Goal: Transaction & Acquisition: Purchase product/service

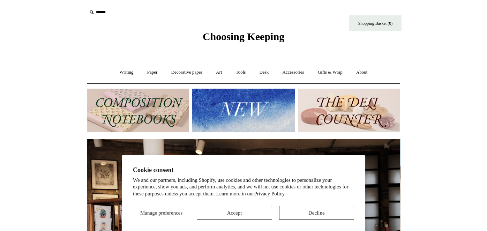
click at [218, 111] on img at bounding box center [243, 111] width 102 height 44
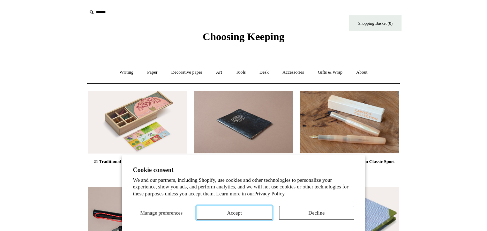
click at [239, 212] on button "Accept" at bounding box center [234, 213] width 75 height 14
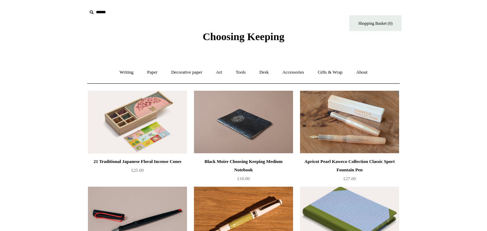
click at [148, 129] on img at bounding box center [137, 122] width 99 height 63
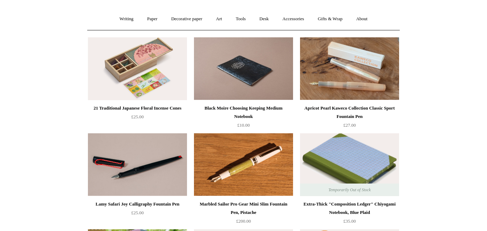
scroll to position [35, 0]
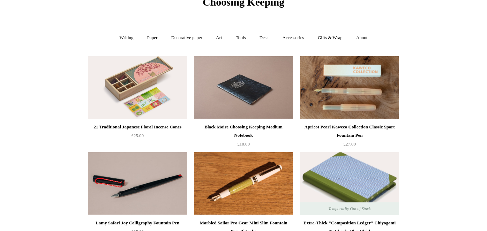
click at [356, 90] on img at bounding box center [349, 87] width 99 height 63
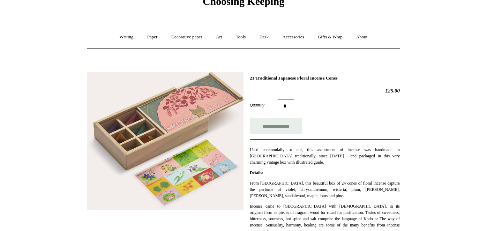
scroll to position [35, 0]
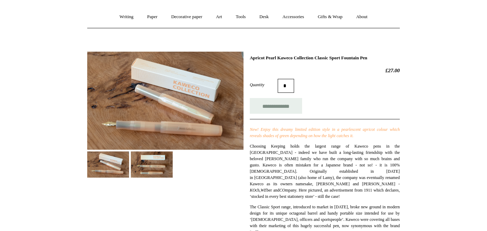
scroll to position [70, 0]
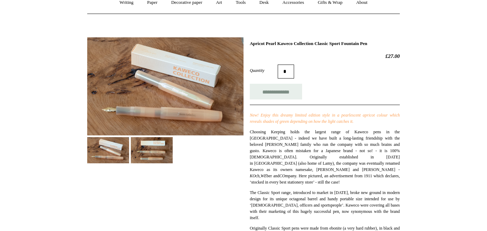
click at [151, 145] on img at bounding box center [152, 150] width 42 height 26
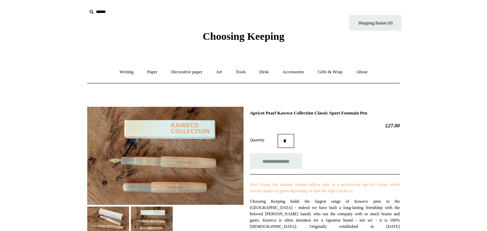
scroll to position [0, 0]
click at [121, 73] on link "Writing +" at bounding box center [126, 72] width 27 height 18
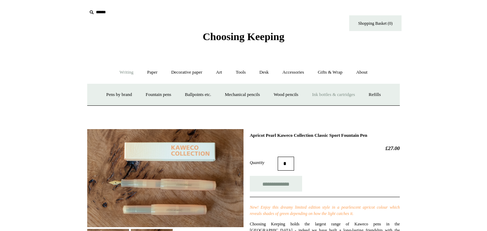
click at [347, 95] on link "Ink bottles & cartridges +" at bounding box center [333, 94] width 55 height 18
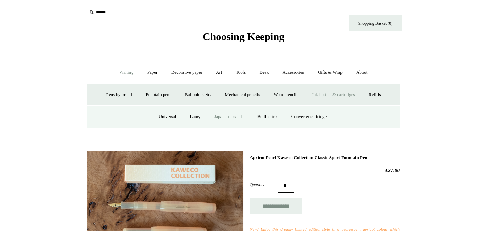
click at [221, 117] on link "Japanese brands" at bounding box center [229, 116] width 42 height 18
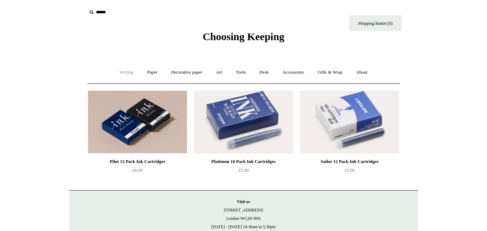
click at [123, 73] on link "Writing +" at bounding box center [126, 72] width 27 height 18
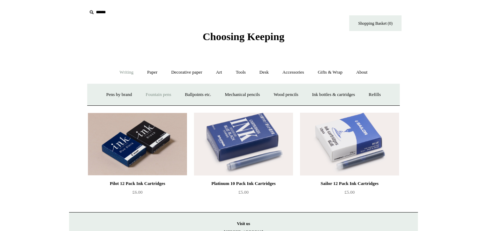
click at [149, 97] on link "Fountain pens +" at bounding box center [158, 94] width 38 height 18
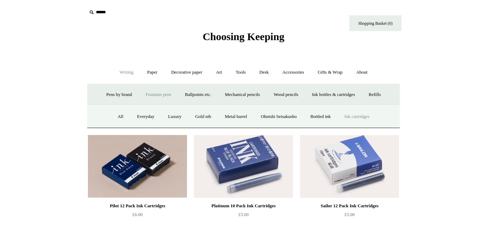
click at [361, 117] on link "Ink cartridges" at bounding box center [357, 116] width 38 height 18
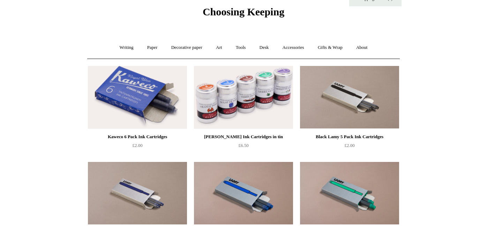
scroll to position [35, 0]
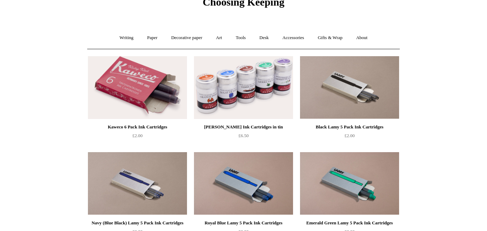
click at [133, 88] on img at bounding box center [137, 87] width 99 height 63
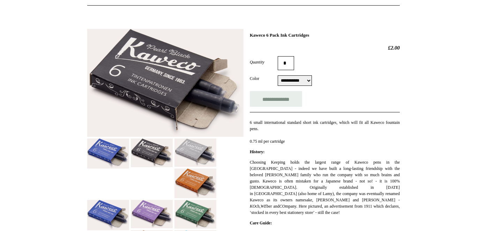
scroll to position [70, 0]
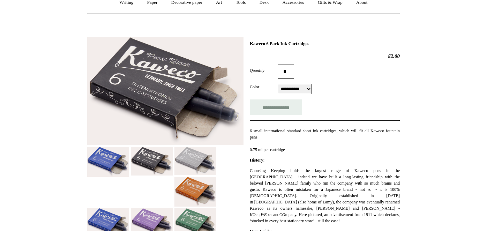
click at [312, 90] on select "**********" at bounding box center [295, 89] width 34 height 10
click at [278, 84] on select "**********" at bounding box center [295, 89] width 34 height 10
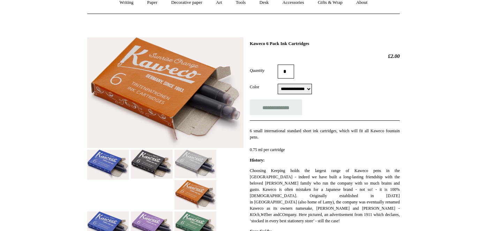
click at [312, 90] on select "**********" at bounding box center [295, 89] width 34 height 10
click at [278, 84] on select "**********" at bounding box center [295, 89] width 34 height 10
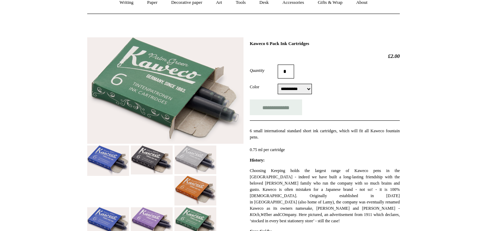
click at [312, 89] on select "**********" at bounding box center [295, 89] width 34 height 10
select select "**********"
click at [278, 84] on select "**********" at bounding box center [295, 89] width 34 height 10
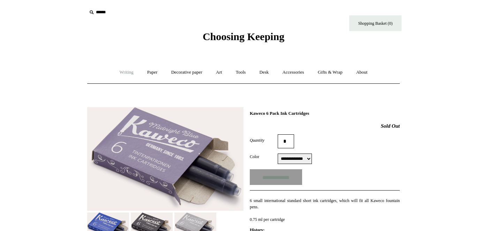
click at [120, 73] on link "Writing +" at bounding box center [126, 72] width 27 height 18
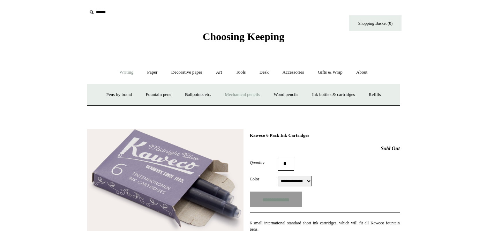
click at [232, 96] on link "Mechanical pencils +" at bounding box center [242, 94] width 48 height 18
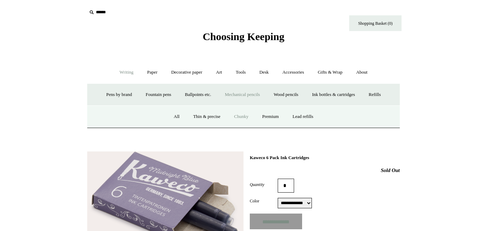
click at [242, 116] on link "Chunky" at bounding box center [241, 116] width 27 height 18
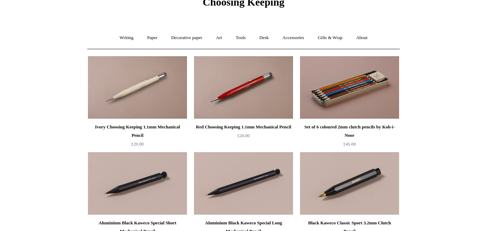
scroll to position [70, 0]
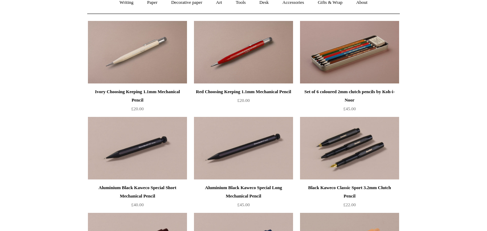
click at [346, 153] on img at bounding box center [349, 148] width 99 height 63
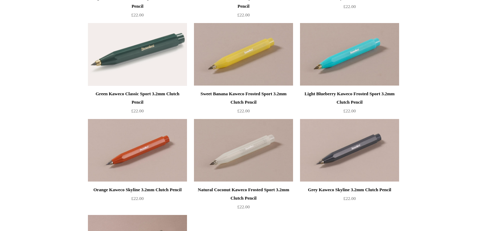
scroll to position [558, 0]
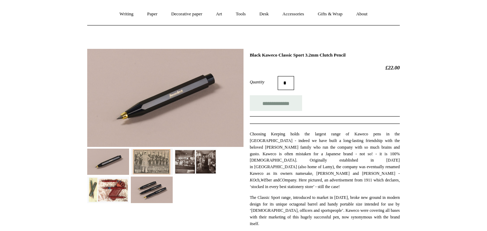
scroll to position [70, 0]
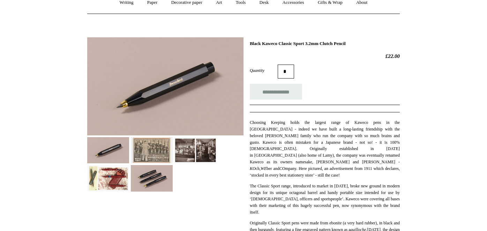
click at [113, 174] on img at bounding box center [108, 178] width 42 height 26
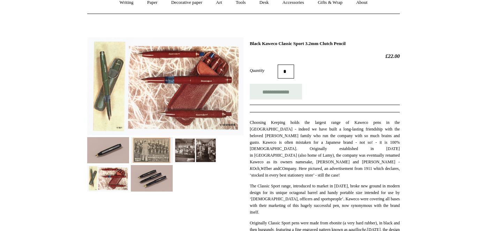
click at [148, 177] on img at bounding box center [152, 178] width 42 height 26
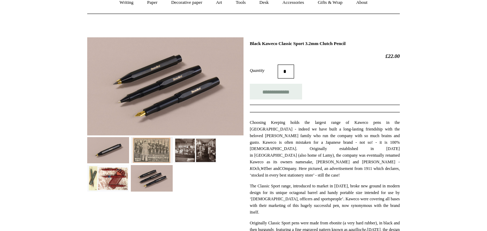
click at [148, 158] on img at bounding box center [152, 150] width 42 height 26
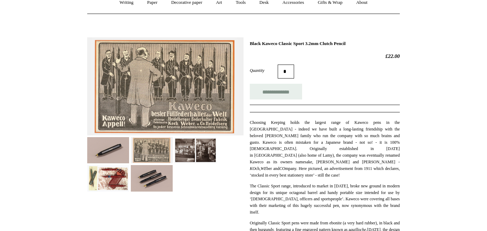
click at [192, 153] on img at bounding box center [195, 150] width 42 height 26
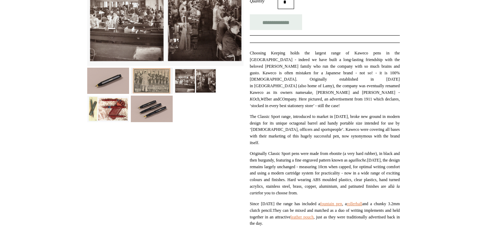
scroll to position [0, 0]
